Goal: Find specific page/section: Find specific page/section

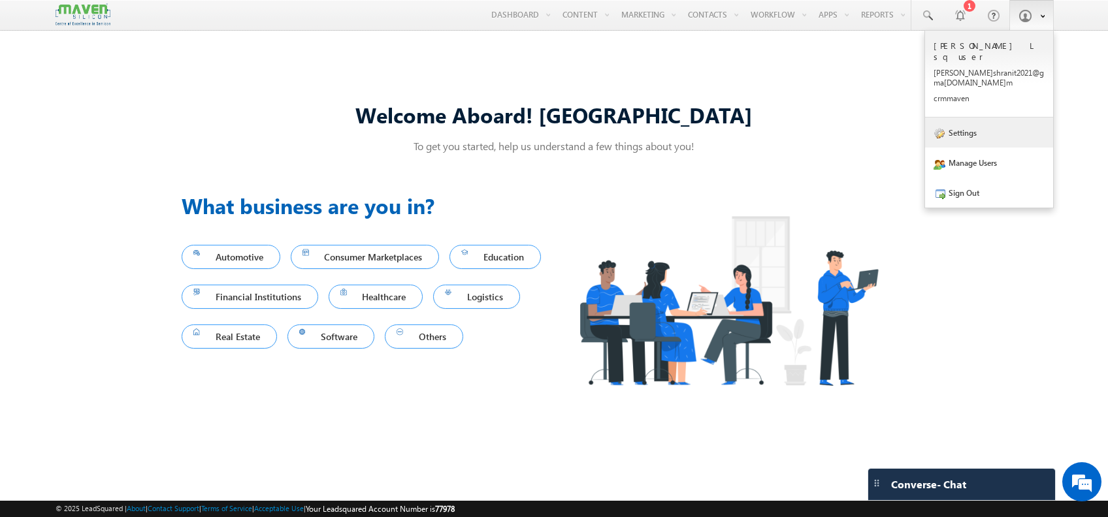
click at [971, 123] on link "Settings" at bounding box center [989, 133] width 128 height 30
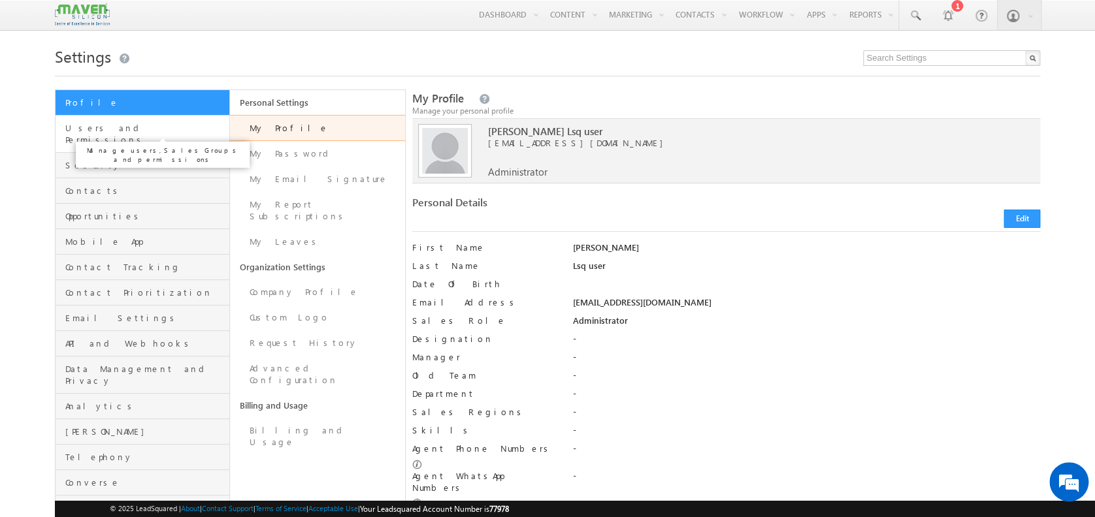
click at [134, 125] on span "Users and Permissions" at bounding box center [145, 134] width 161 height 24
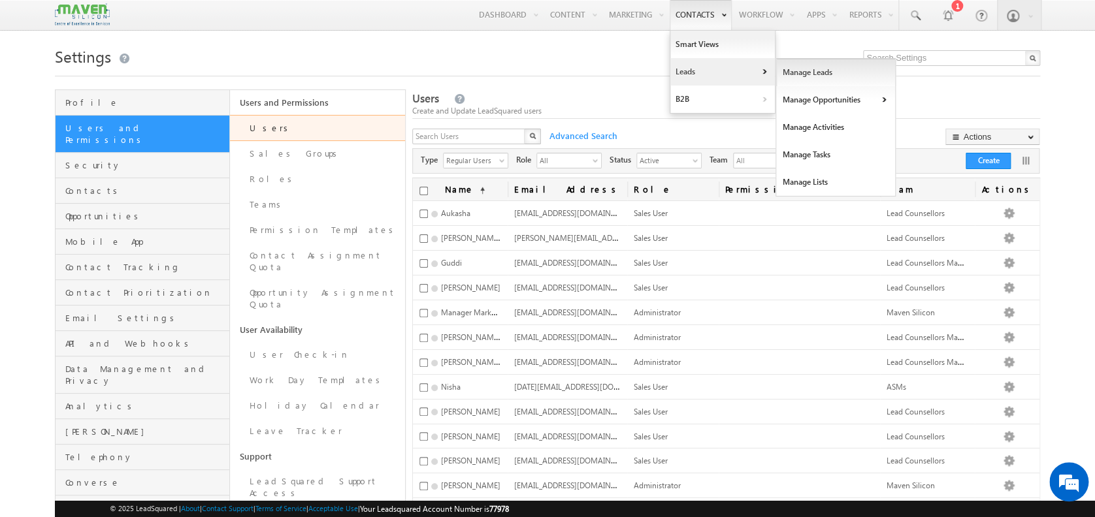
click at [817, 74] on link "Manage Leads" at bounding box center [836, 72] width 120 height 27
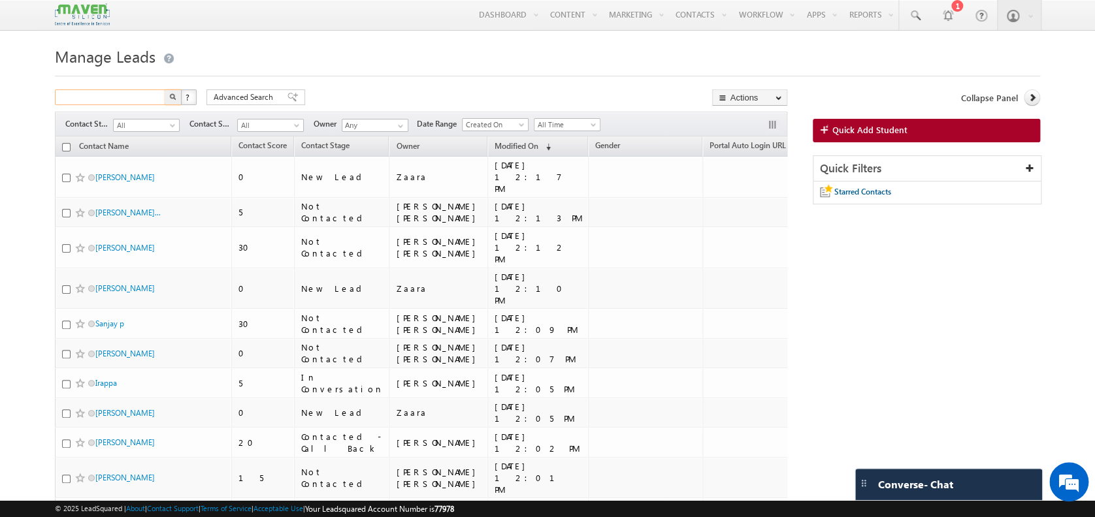
click at [128, 97] on input "text" at bounding box center [111, 97] width 112 height 16
type input "9538647552"
click at [178, 94] on button "button" at bounding box center [173, 97] width 17 height 16
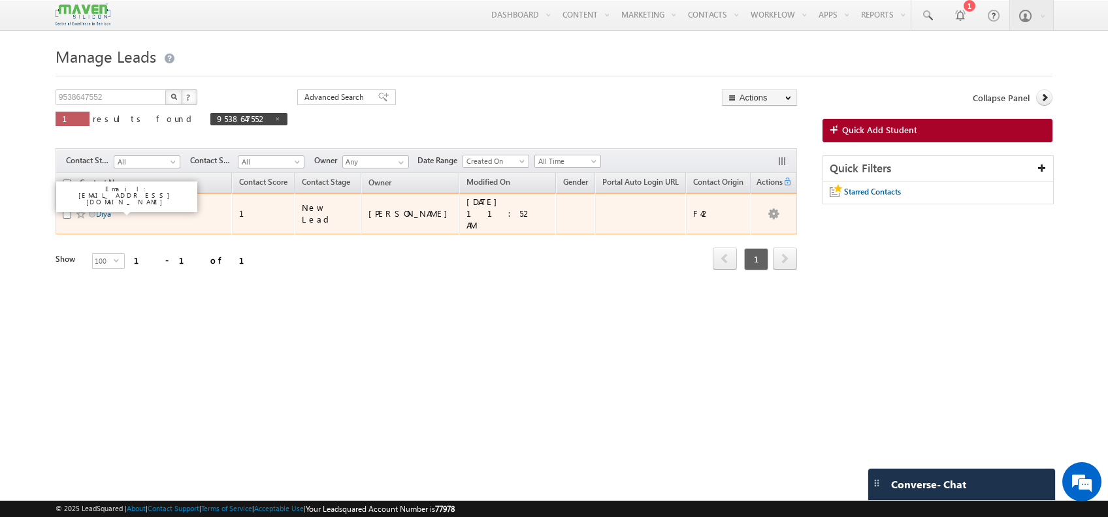
click at [106, 210] on link "Diya" at bounding box center [103, 214] width 15 height 10
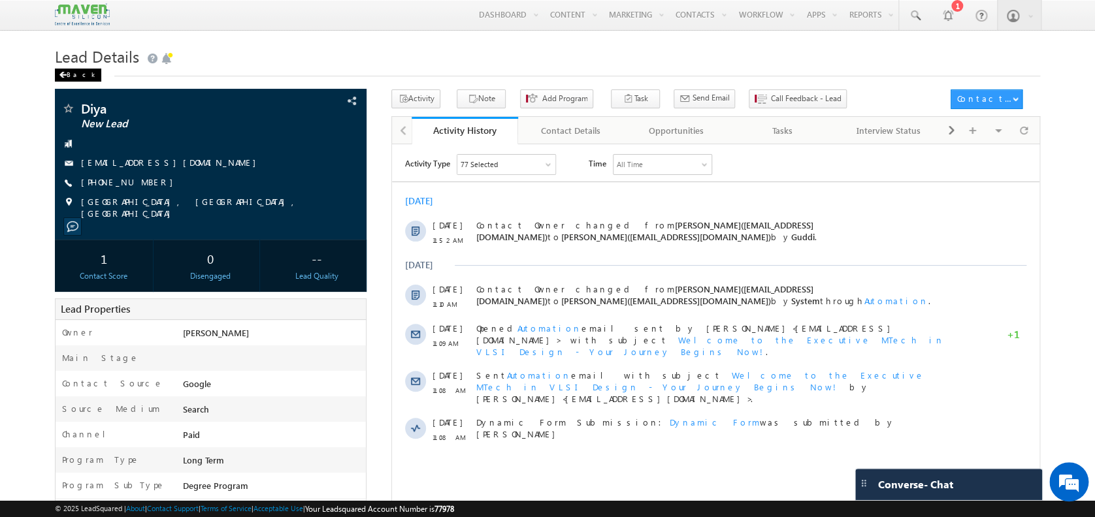
click at [56, 74] on div "Back" at bounding box center [78, 75] width 46 height 13
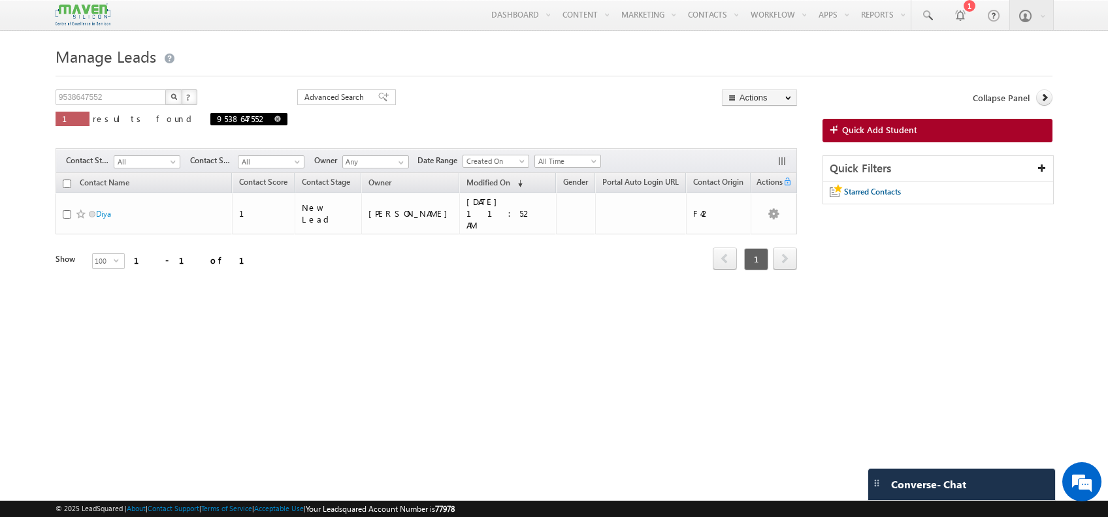
click at [274, 120] on span at bounding box center [277, 119] width 7 height 7
type input "Search Contacts"
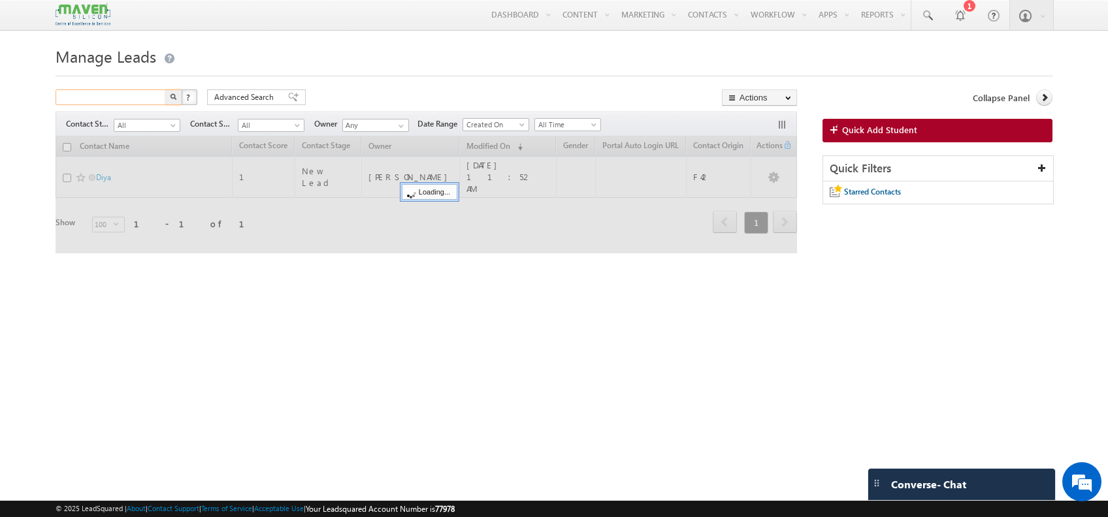
click at [99, 101] on input "text" at bounding box center [112, 97] width 112 height 16
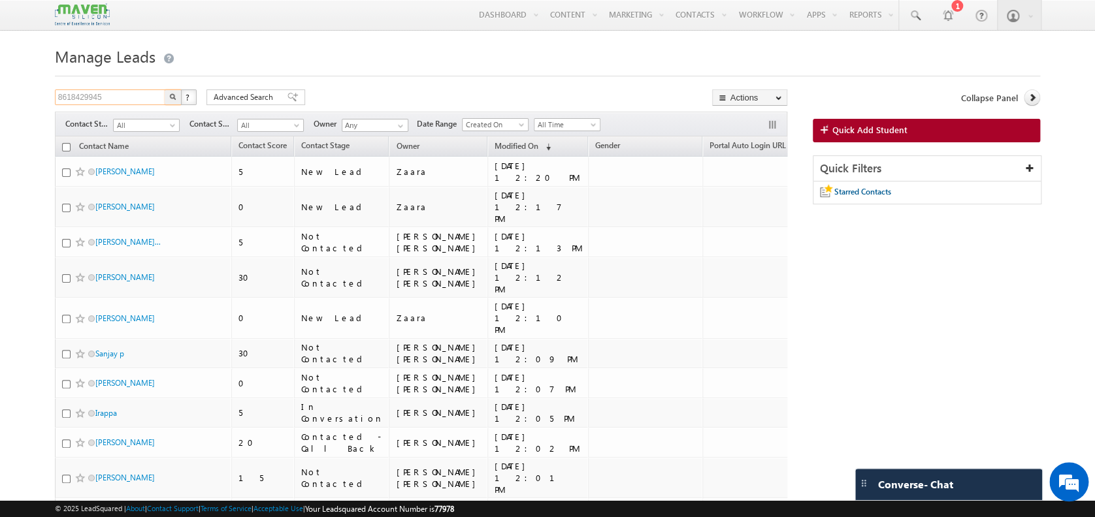
type input "8618429945"
click at [167, 99] on button "button" at bounding box center [173, 97] width 17 height 16
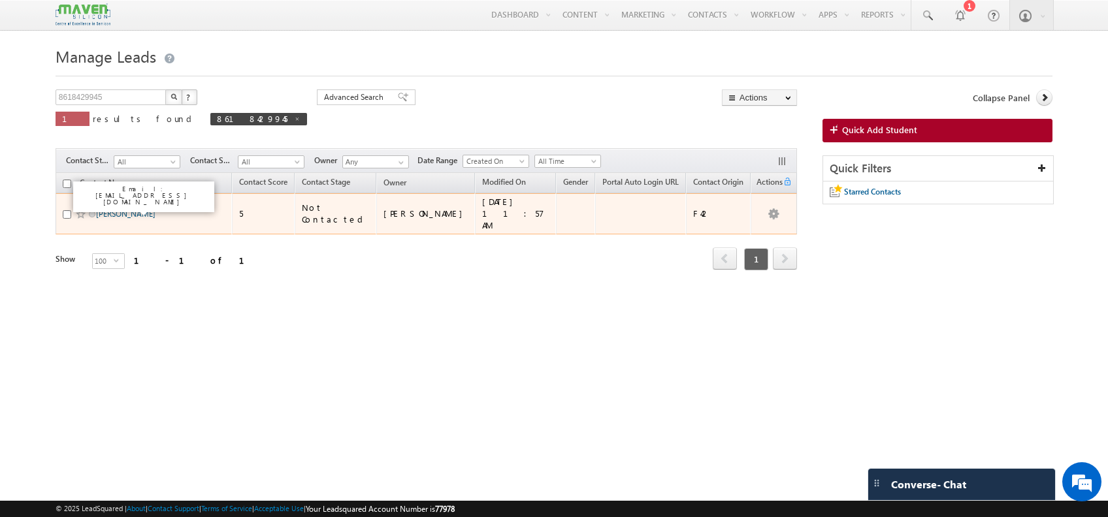
click at [141, 209] on link "[PERSON_NAME]" at bounding box center [125, 214] width 59 height 10
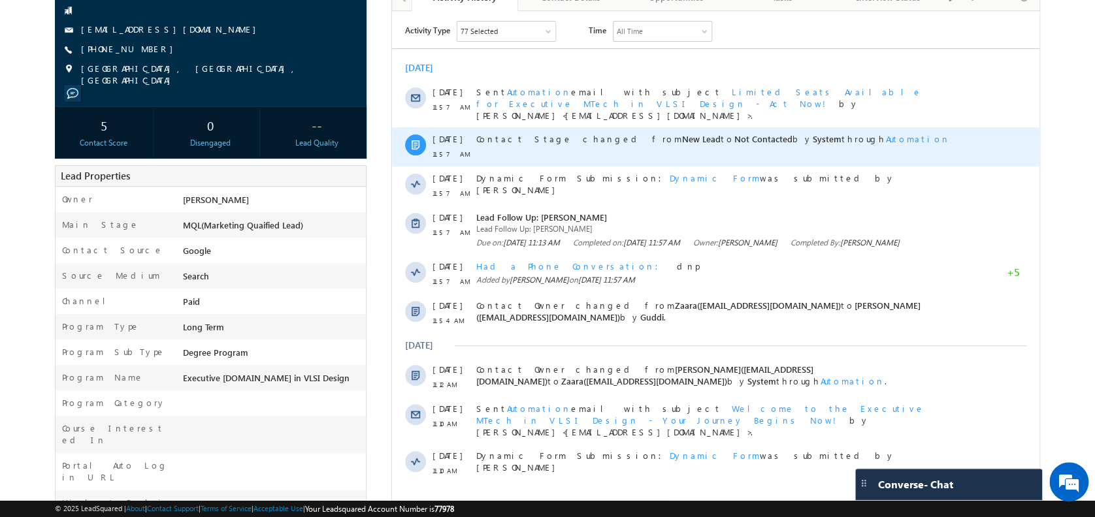
scroll to position [261, 0]
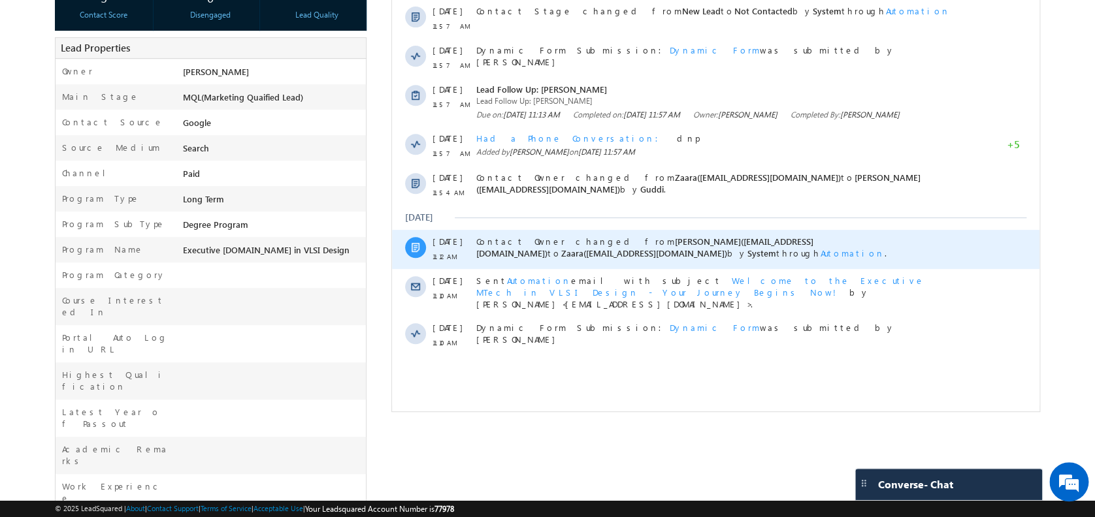
click at [821, 248] on span "Automation" at bounding box center [853, 253] width 64 height 11
click at [538, 220] on link "Student Distribution - 04/08" at bounding box center [553, 225] width 95 height 10
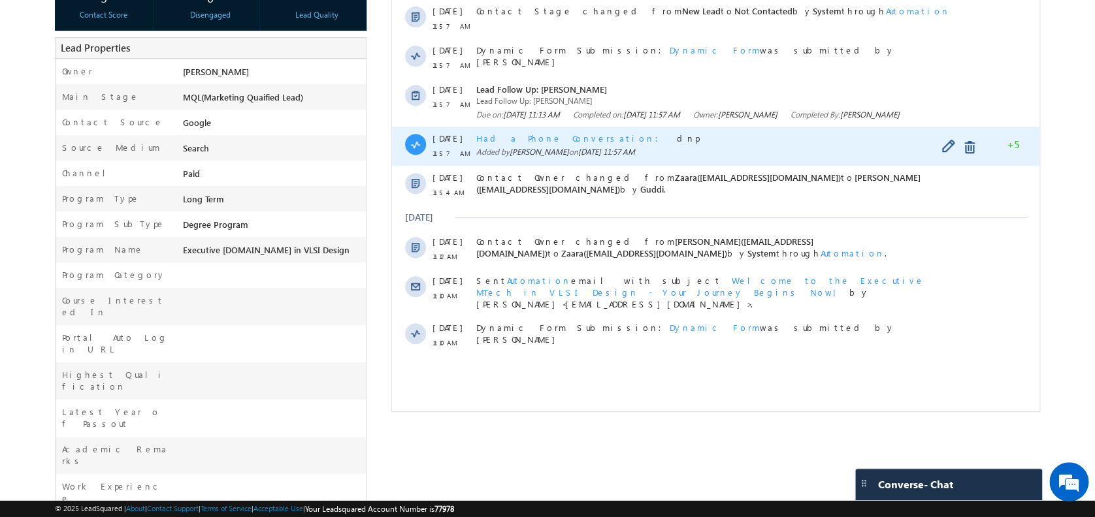
scroll to position [0, 0]
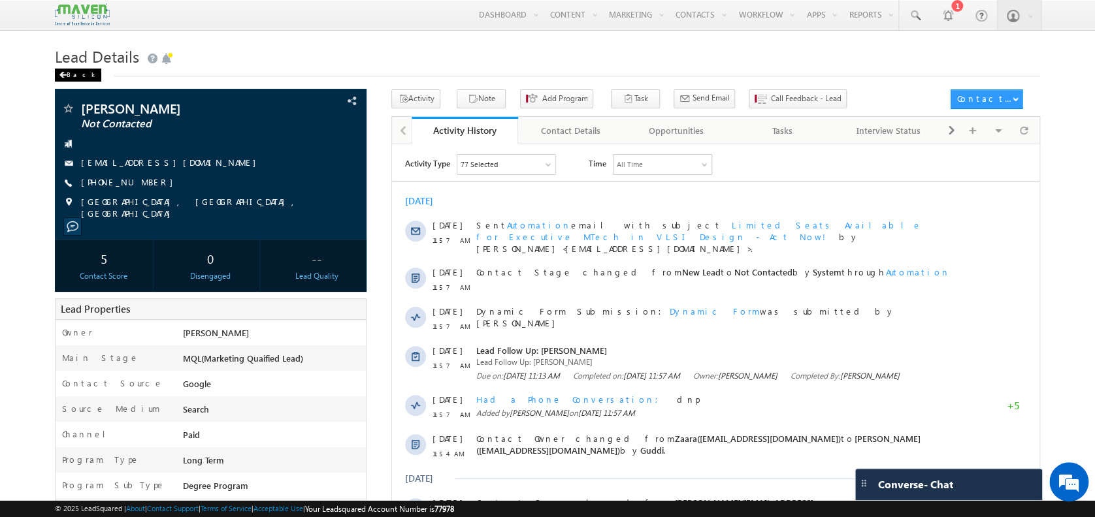
click at [80, 72] on div "Back" at bounding box center [78, 75] width 46 height 13
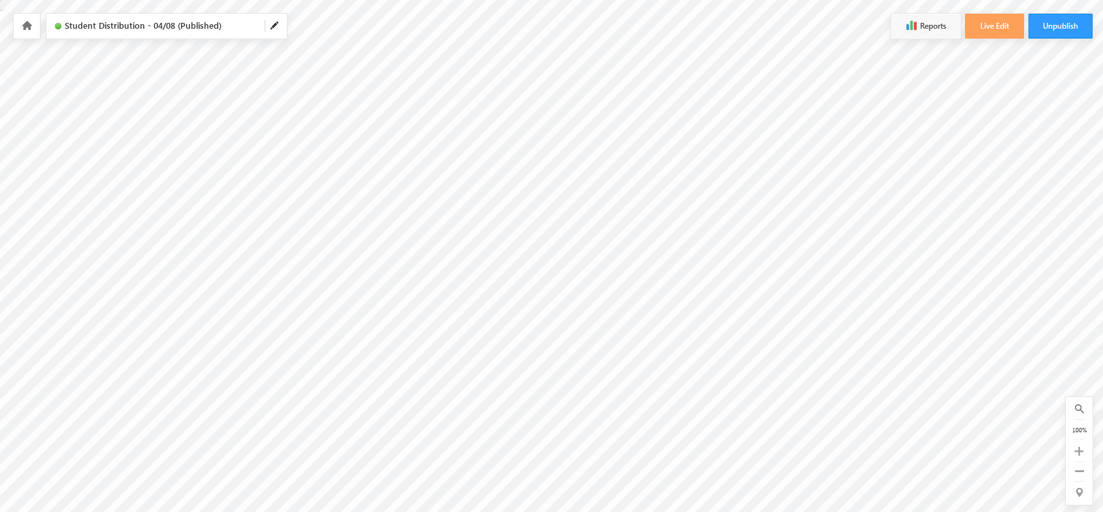
click at [833, 327] on html "Your session has expired. Please click here to login again. Another user is edi…" at bounding box center [551, 163] width 1103 height 327
click at [675, 327] on html "Your session has expired. Please click here to login again. Another user is edi…" at bounding box center [143, 163] width 1103 height 327
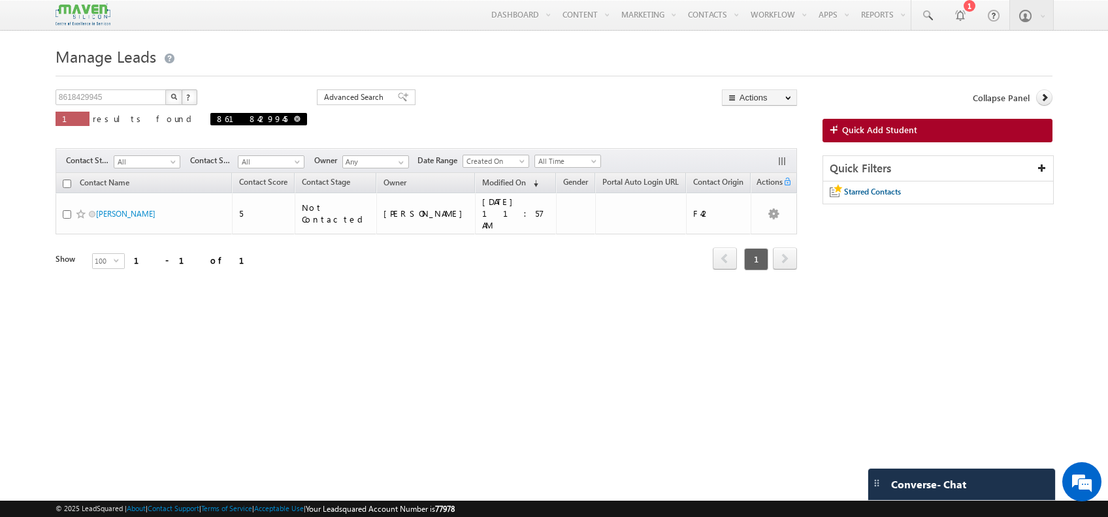
click at [294, 118] on span at bounding box center [297, 119] width 7 height 7
type input "Search Contacts"
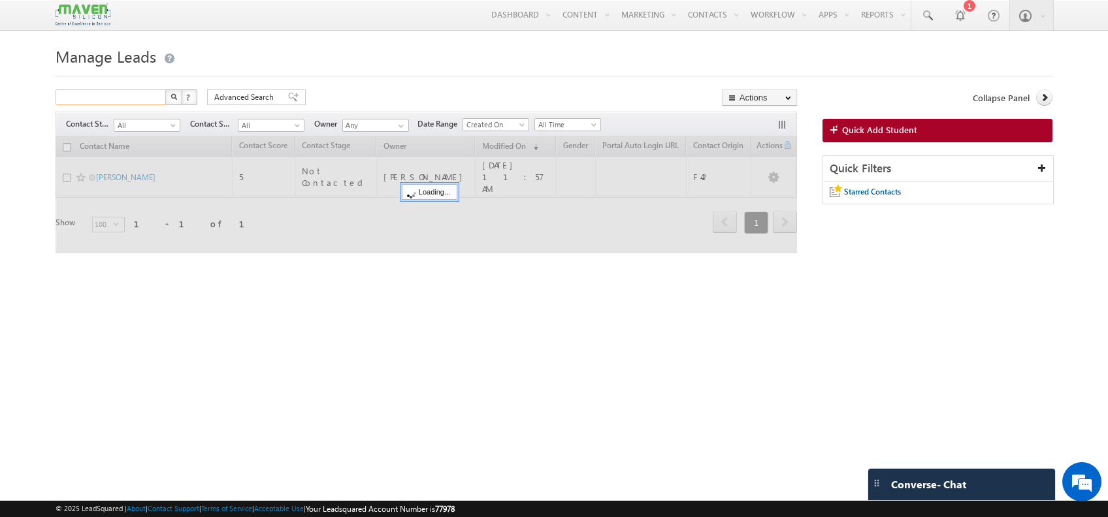
click at [141, 105] on input "text" at bounding box center [112, 97] width 112 height 16
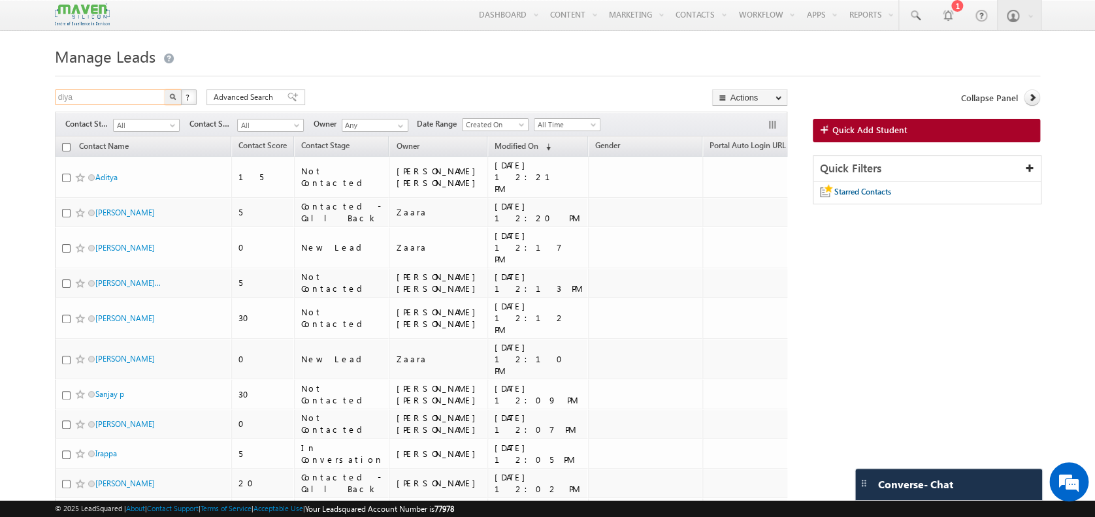
type input "diya"
click at [166, 92] on button "button" at bounding box center [173, 97] width 17 height 16
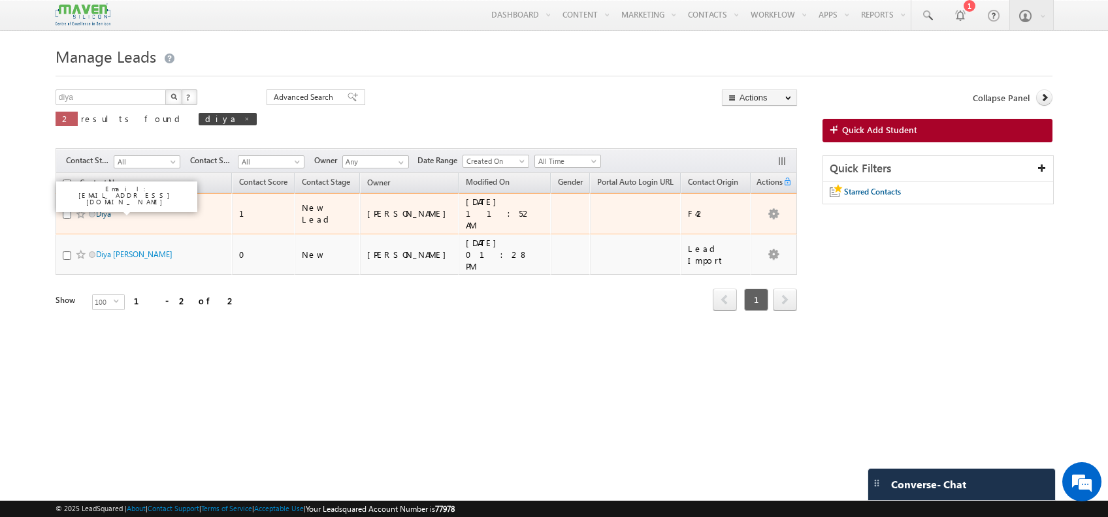
click at [100, 209] on link "Diya" at bounding box center [103, 214] width 15 height 10
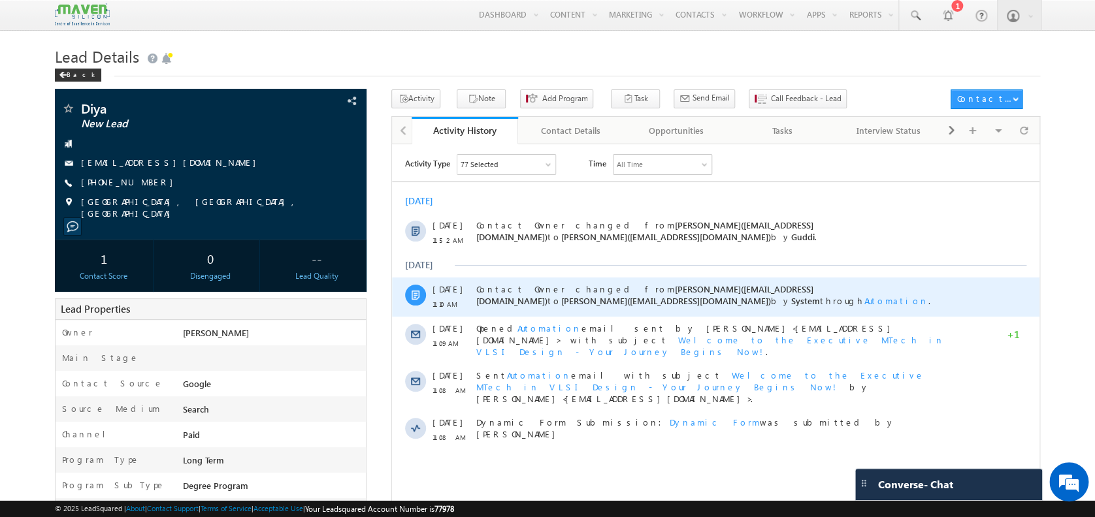
click at [864, 297] on span "Automation" at bounding box center [896, 300] width 64 height 11
click at [525, 271] on link "Student Distribution - 04/08" at bounding box center [553, 272] width 95 height 10
